Goal: Communication & Community: Ask a question

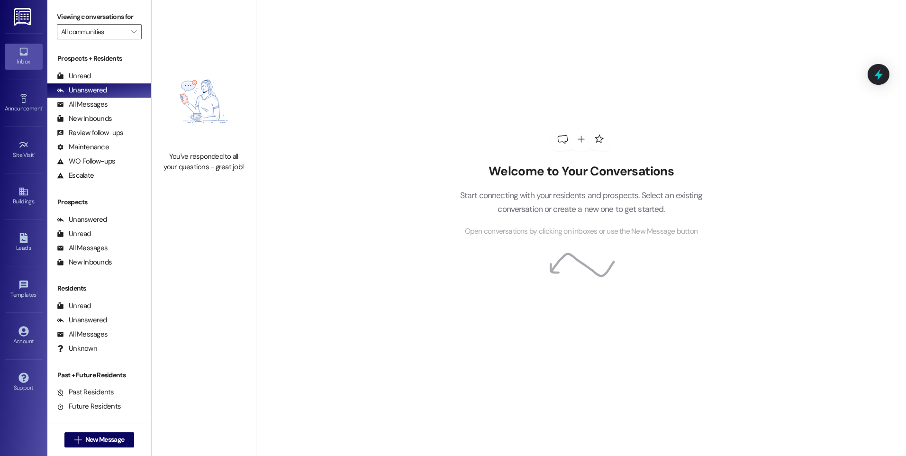
click at [101, 449] on div " New Message" at bounding box center [99, 440] width 70 height 24
click at [102, 447] on button " New Message" at bounding box center [99, 439] width 70 height 15
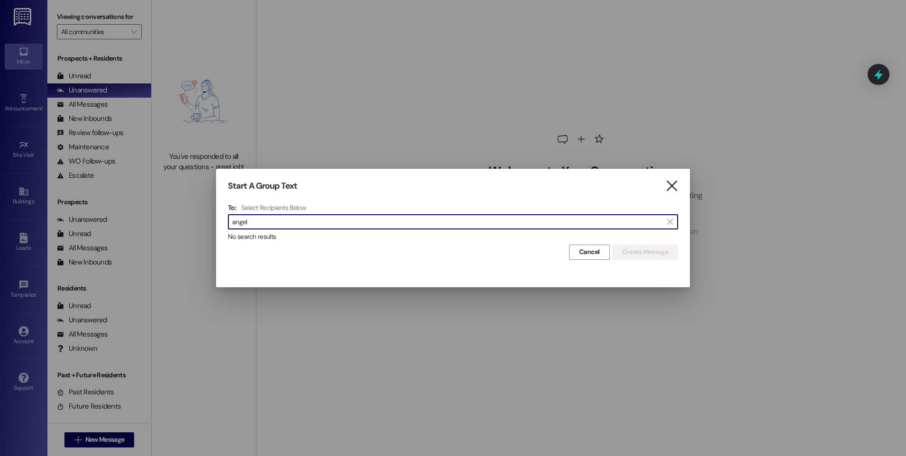
type input "angel"
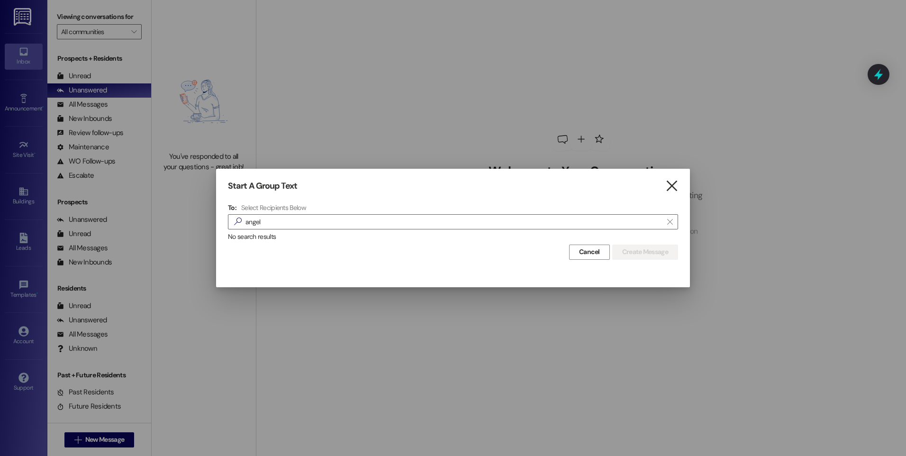
click at [667, 182] on icon "" at bounding box center [672, 186] width 13 height 10
